Goal: Information Seeking & Learning: Learn about a topic

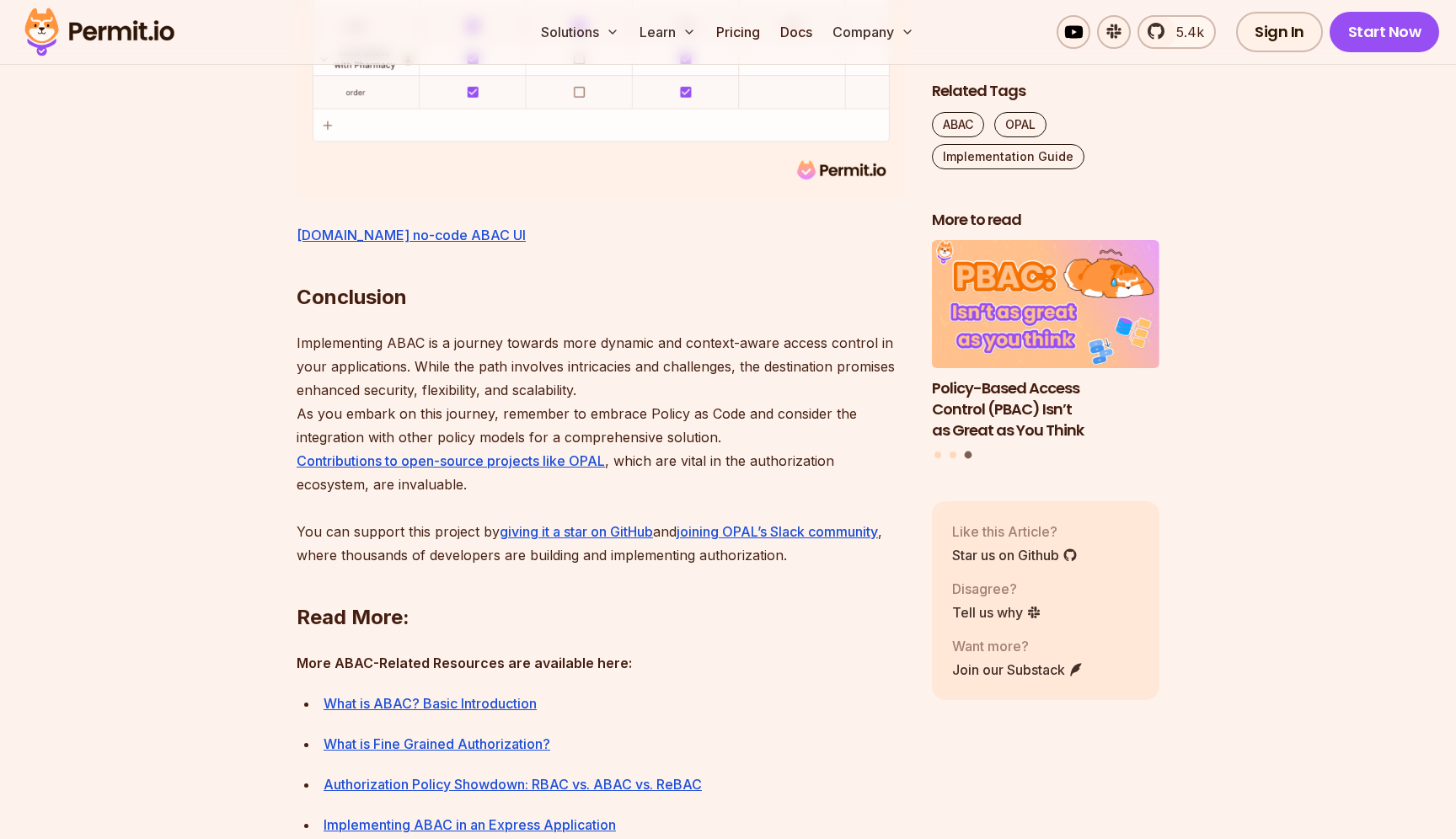
scroll to position [7609, 0]
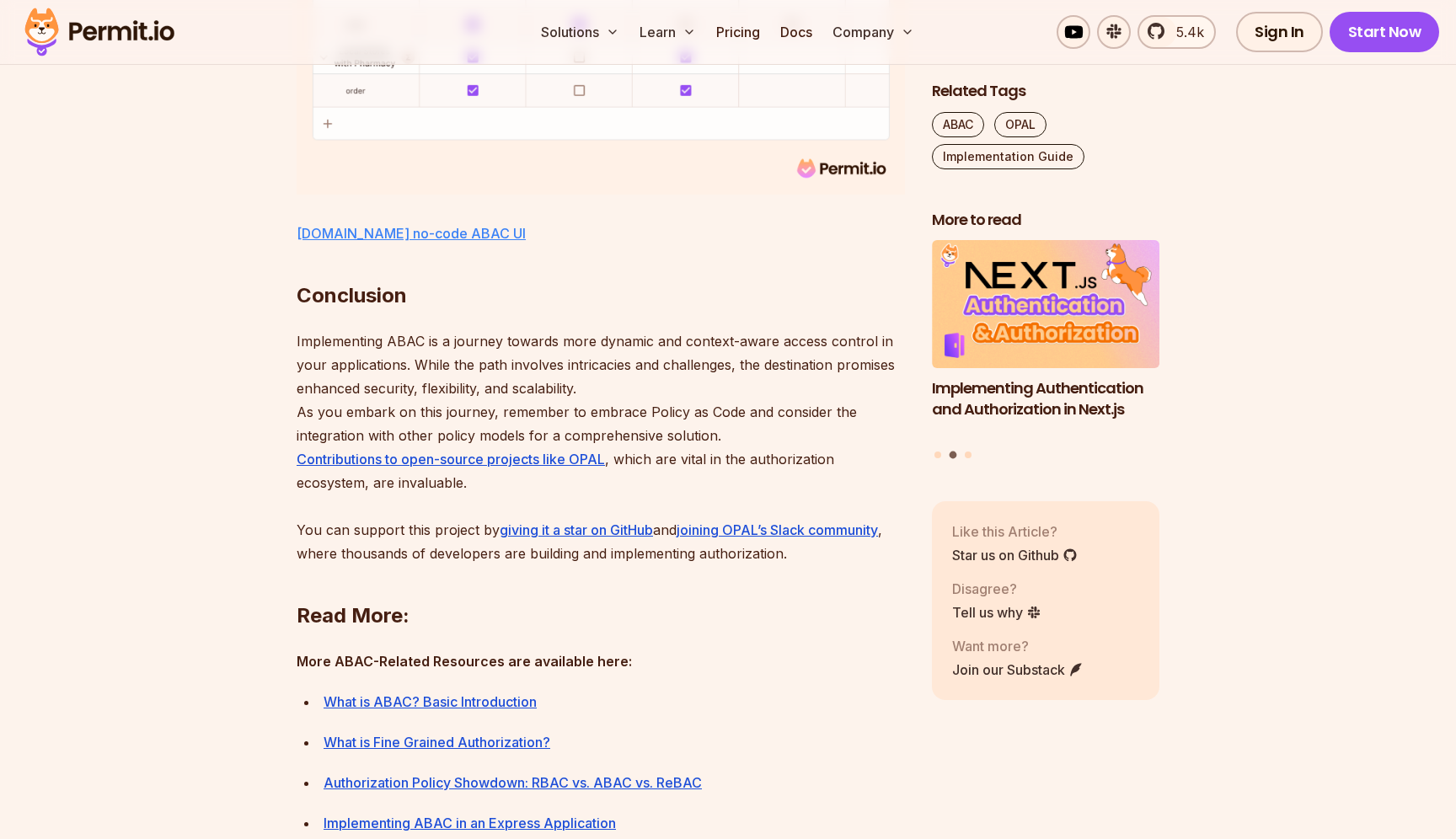
click at [457, 242] on link "Permit.io no-code ABAC UI" at bounding box center [411, 233] width 229 height 17
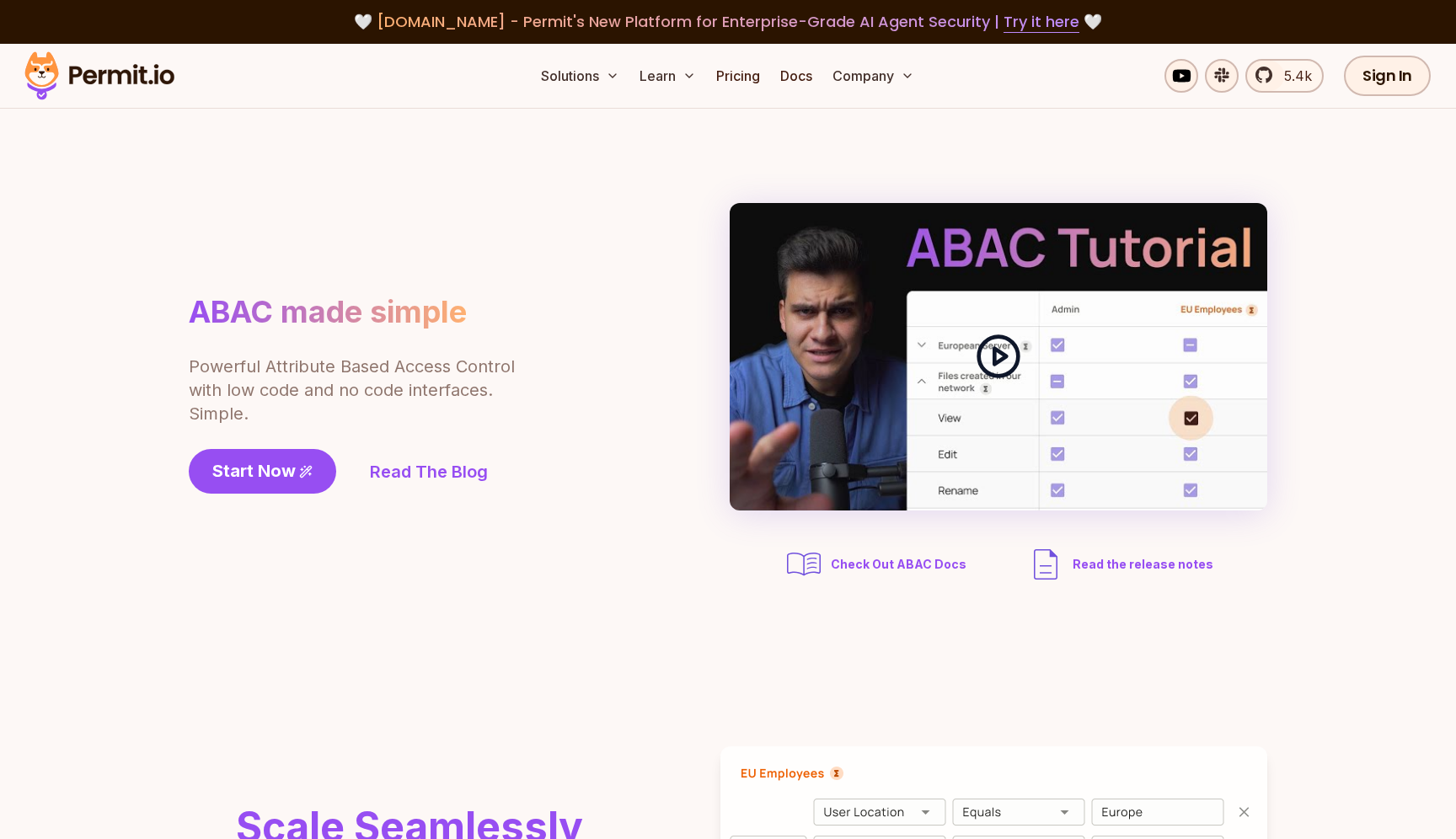
click at [1015, 360] on icon at bounding box center [999, 356] width 48 height 47
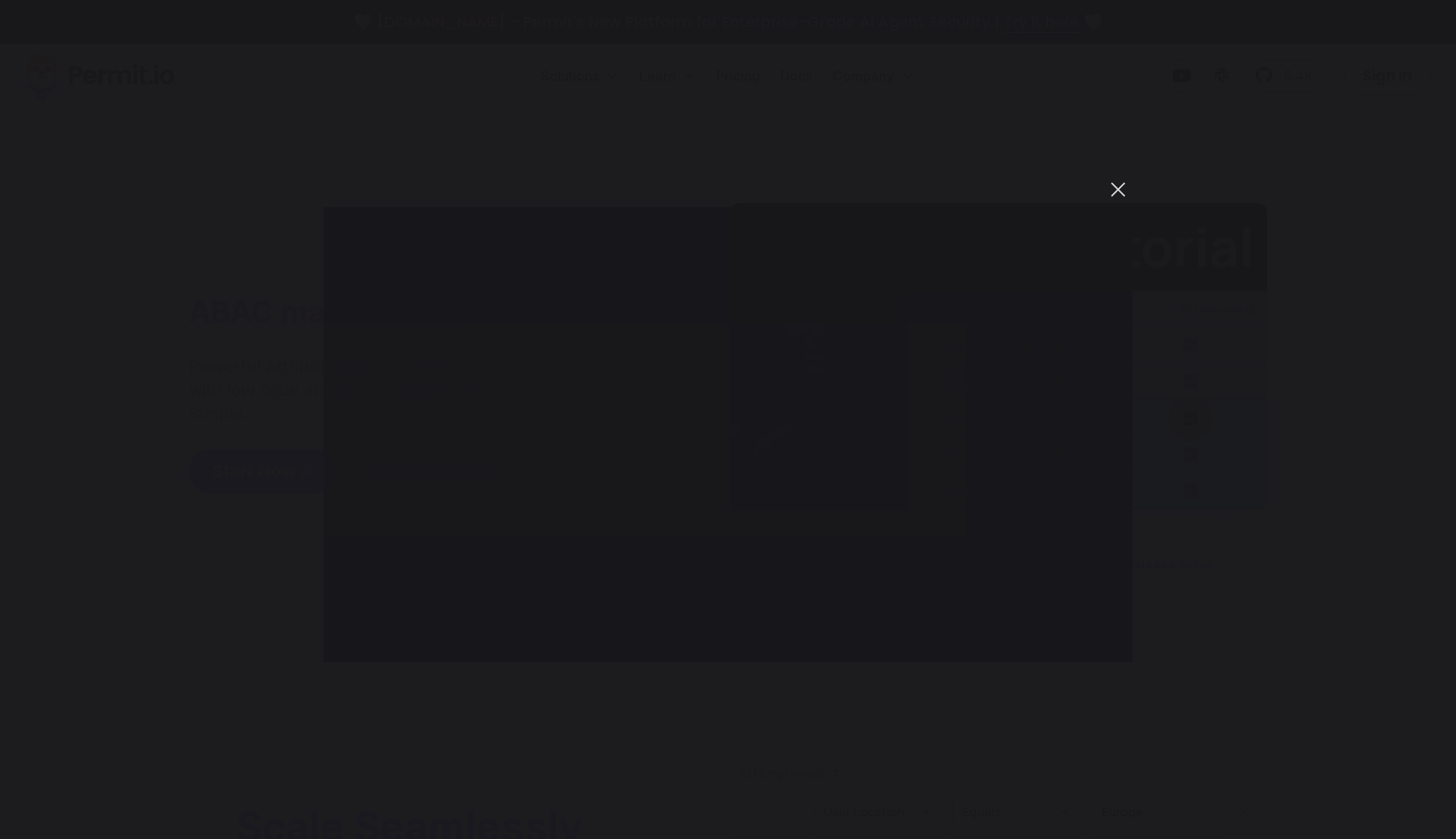
click at [1116, 180] on button "You can close this modal content with the ESC key" at bounding box center [1118, 189] width 29 height 29
